Goal: Information Seeking & Learning: Learn about a topic

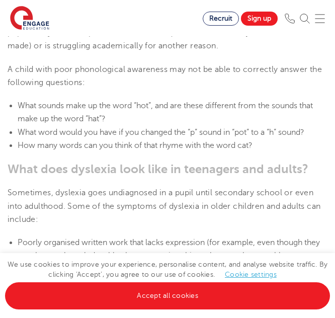
scroll to position [1321, 0]
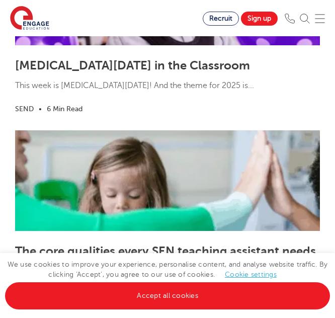
scroll to position [3318, 0]
